Goal: Check status: Check status

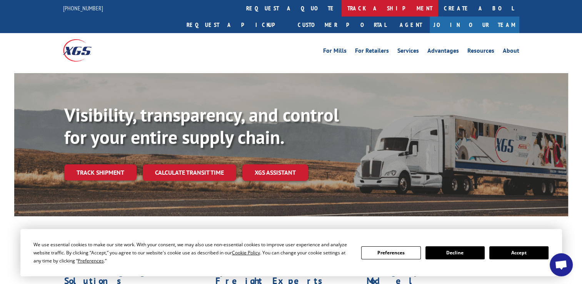
click at [342, 6] on link "track a shipment" at bounding box center [390, 8] width 97 height 17
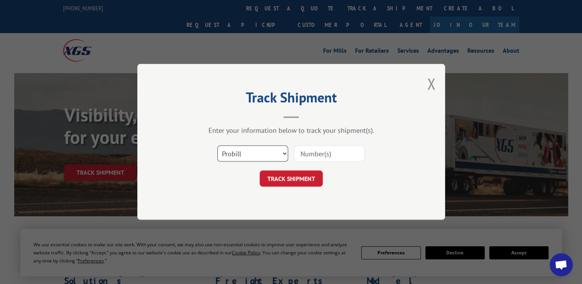
click at [284, 153] on select "Select category... Probill BOL PO" at bounding box center [252, 154] width 71 height 16
select select "bol"
click at [217, 146] on select "Select category... Probill BOL PO" at bounding box center [252, 154] width 71 height 16
click at [311, 155] on input at bounding box center [329, 154] width 71 height 16
paste input "0740455"
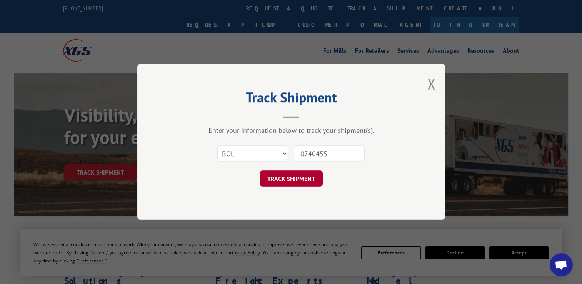
type input "0740455"
click at [298, 182] on button "TRACK SHIPMENT" at bounding box center [291, 179] width 63 height 16
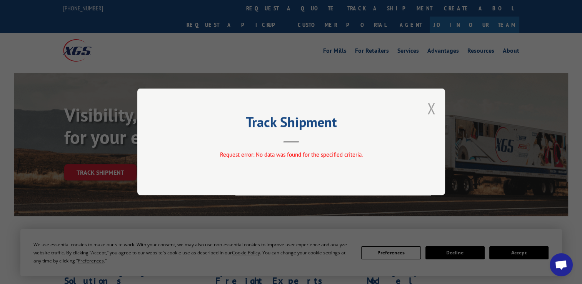
click at [432, 110] on button "Close modal" at bounding box center [431, 108] width 8 height 20
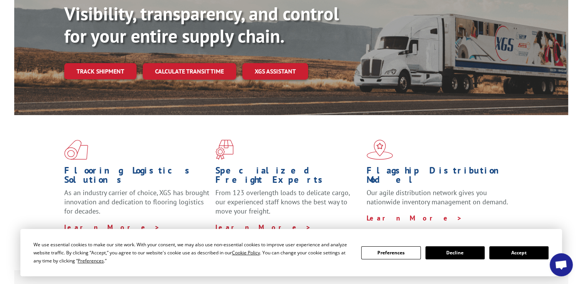
scroll to position [154, 0]
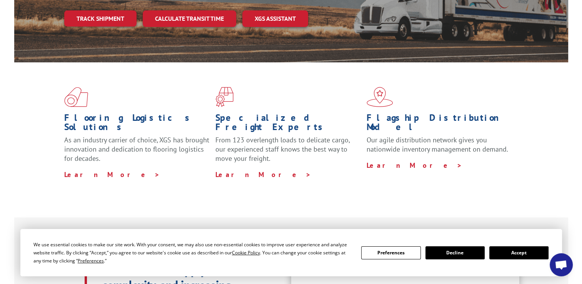
click at [454, 254] on button "Decline" at bounding box center [454, 252] width 59 height 13
